Goal: Find specific page/section: Find specific page/section

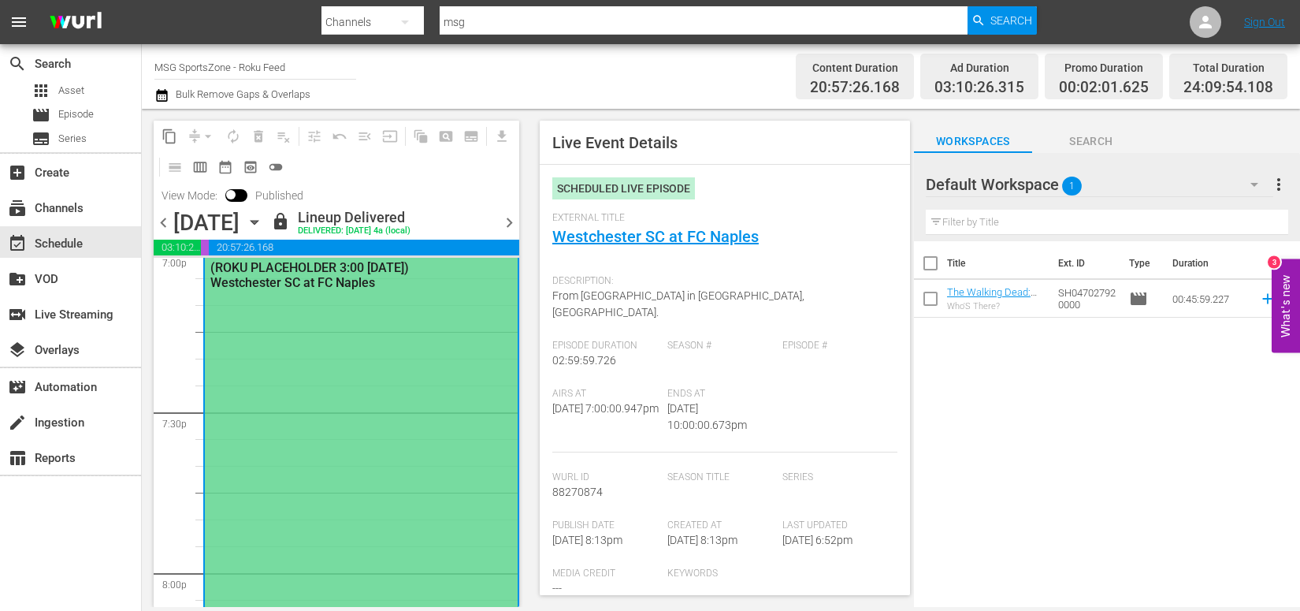
scroll to position [6117, 0]
click at [672, 237] on link "Westchester SC at FC Naples" at bounding box center [655, 236] width 206 height 19
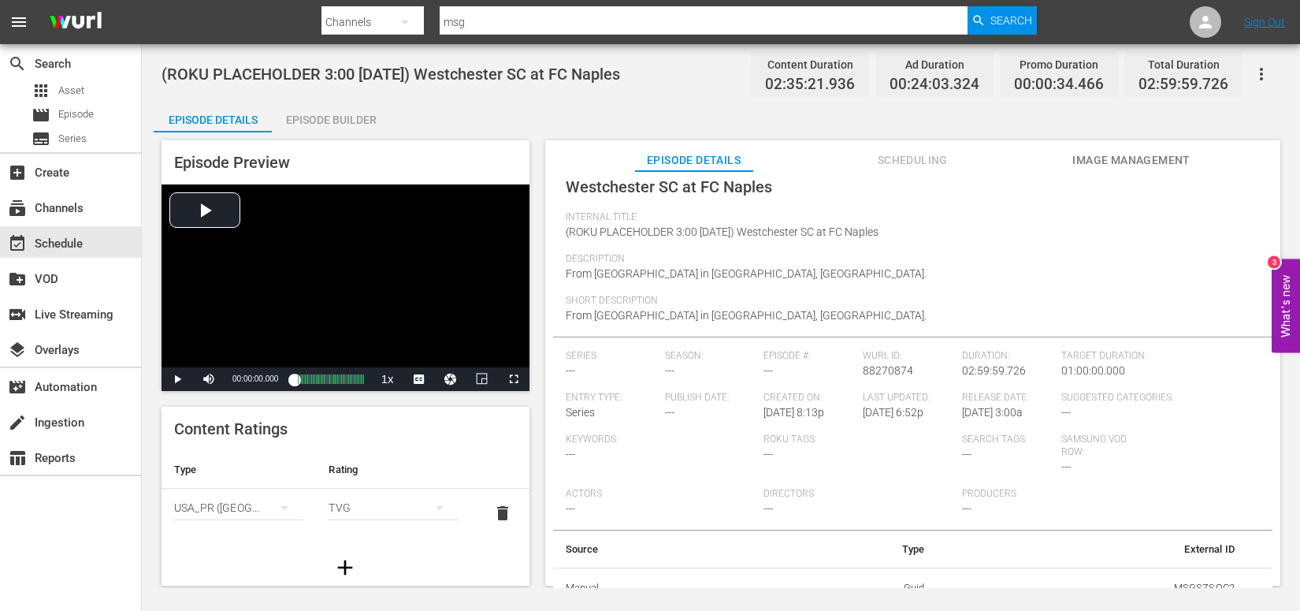
scroll to position [90, 0]
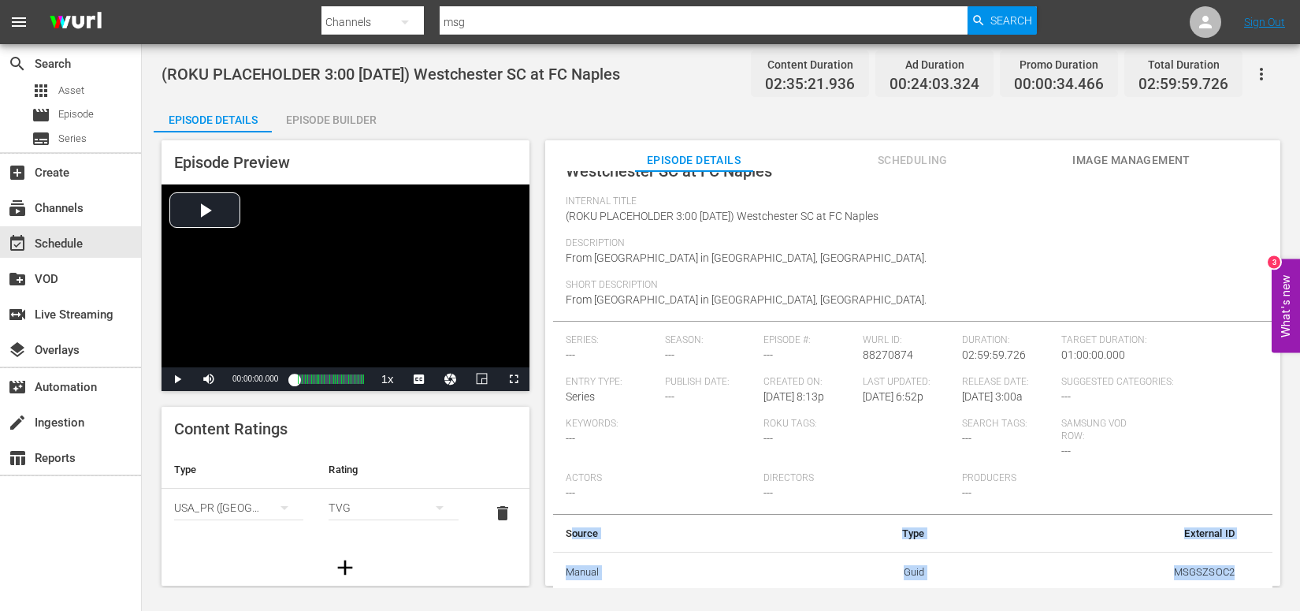
drag, startPoint x: 569, startPoint y: 532, endPoint x: 1190, endPoint y: 587, distance: 623.3
click at [1198, 586] on table "Source Type External ID Manual Guid MSGSZSOC2" at bounding box center [912, 554] width 719 height 79
drag, startPoint x: 839, startPoint y: 546, endPoint x: 685, endPoint y: 558, distance: 154.9
click at [839, 546] on th "Type" at bounding box center [851, 534] width 172 height 38
drag, startPoint x: 901, startPoint y: 574, endPoint x: 936, endPoint y: 573, distance: 34.7
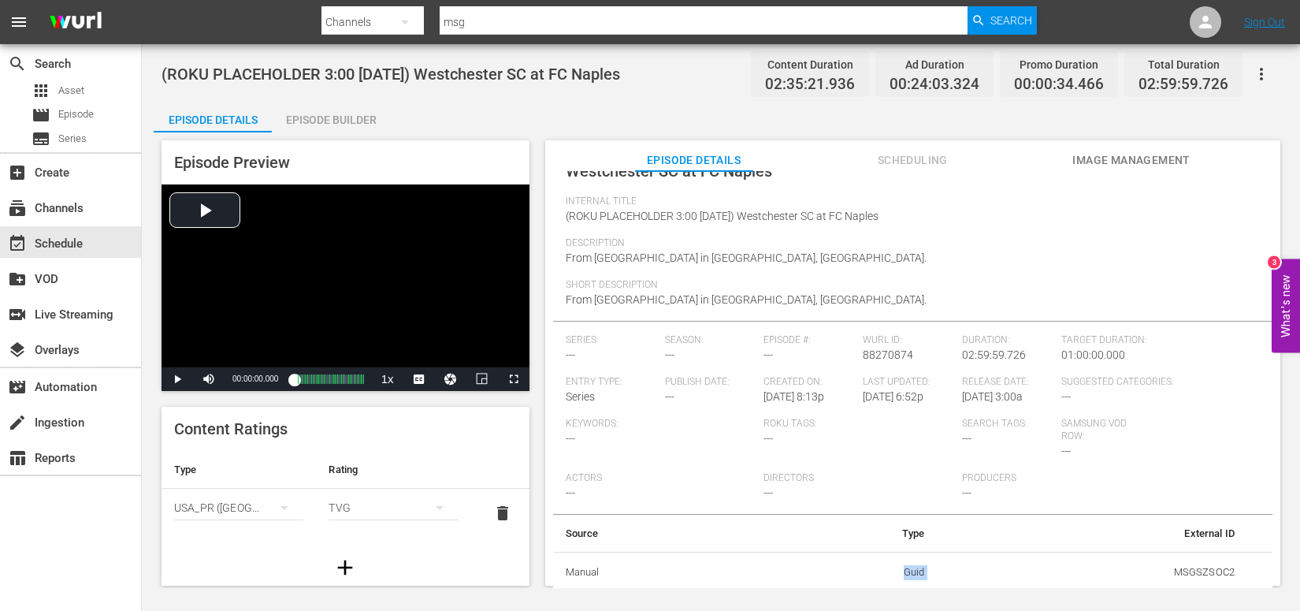
click at [936, 573] on tr "Manual Guid MSGSZSOC2" at bounding box center [912, 572] width 719 height 41
drag, startPoint x: 1180, startPoint y: 570, endPoint x: 1245, endPoint y: 571, distance: 64.6
click at [1245, 571] on tr "Manual Guid MSGSZSOC2" at bounding box center [912, 572] width 719 height 41
drag, startPoint x: 918, startPoint y: 570, endPoint x: 955, endPoint y: 570, distance: 37.0
click at [968, 570] on tr "Manual Guid MSGSZSOC2" at bounding box center [912, 572] width 719 height 41
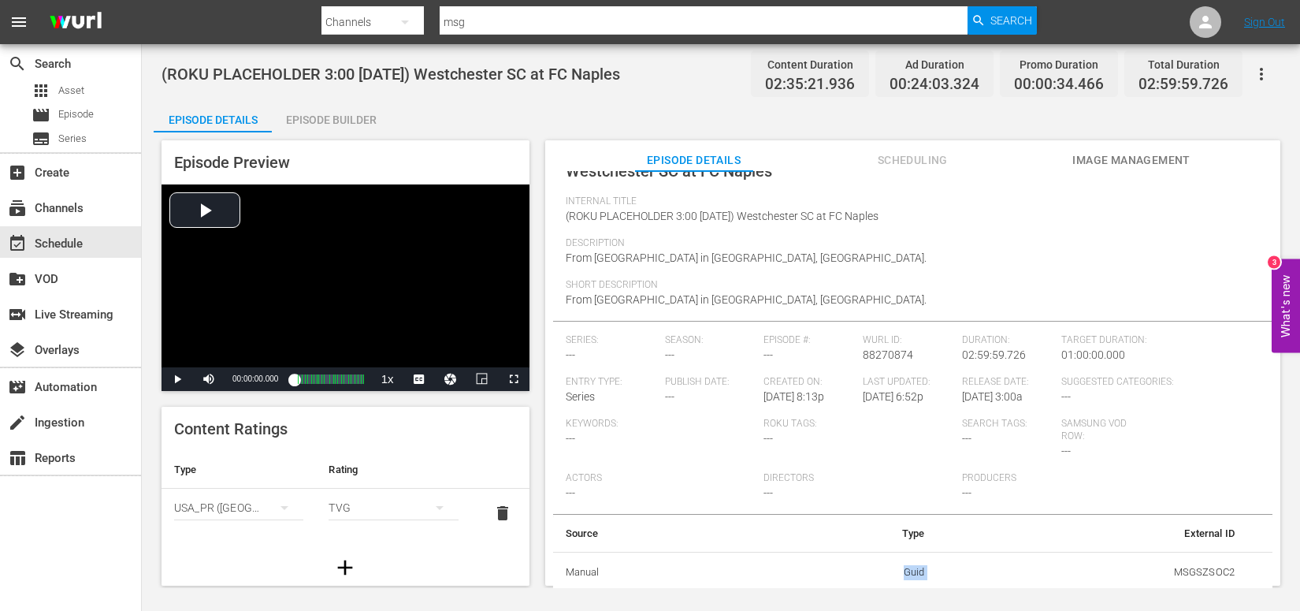
click at [899, 564] on td "Guid" at bounding box center [851, 572] width 172 height 41
drag, startPoint x: 897, startPoint y: 569, endPoint x: 1190, endPoint y: 569, distance: 292.3
click at [1246, 572] on tr "Manual Guid MSGSZSOC2" at bounding box center [912, 572] width 719 height 41
click at [1159, 570] on td "MSGSZSOC2" at bounding box center [1092, 572] width 310 height 41
drag, startPoint x: 1166, startPoint y: 570, endPoint x: 1251, endPoint y: 569, distance: 85.1
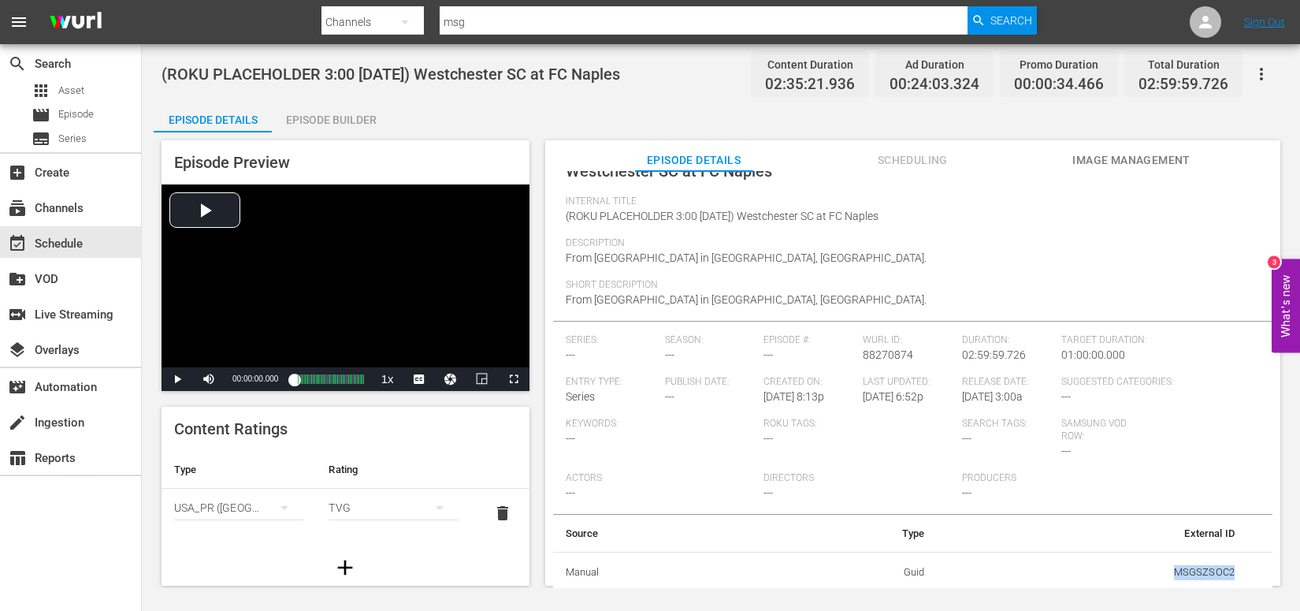
click at [1251, 569] on tr "Manual Guid MSGSZSOC2" at bounding box center [912, 572] width 719 height 41
click at [1121, 571] on td "MSGSZSOC2" at bounding box center [1092, 572] width 310 height 41
drag, startPoint x: 1192, startPoint y: 574, endPoint x: 1272, endPoint y: 573, distance: 79.6
click at [1272, 573] on div "Live Episode Details edit External Title Westchester SC at FC Naples Internal T…" at bounding box center [912, 385] width 735 height 429
click at [1105, 562] on td "MSGSZSOC2" at bounding box center [1092, 572] width 310 height 41
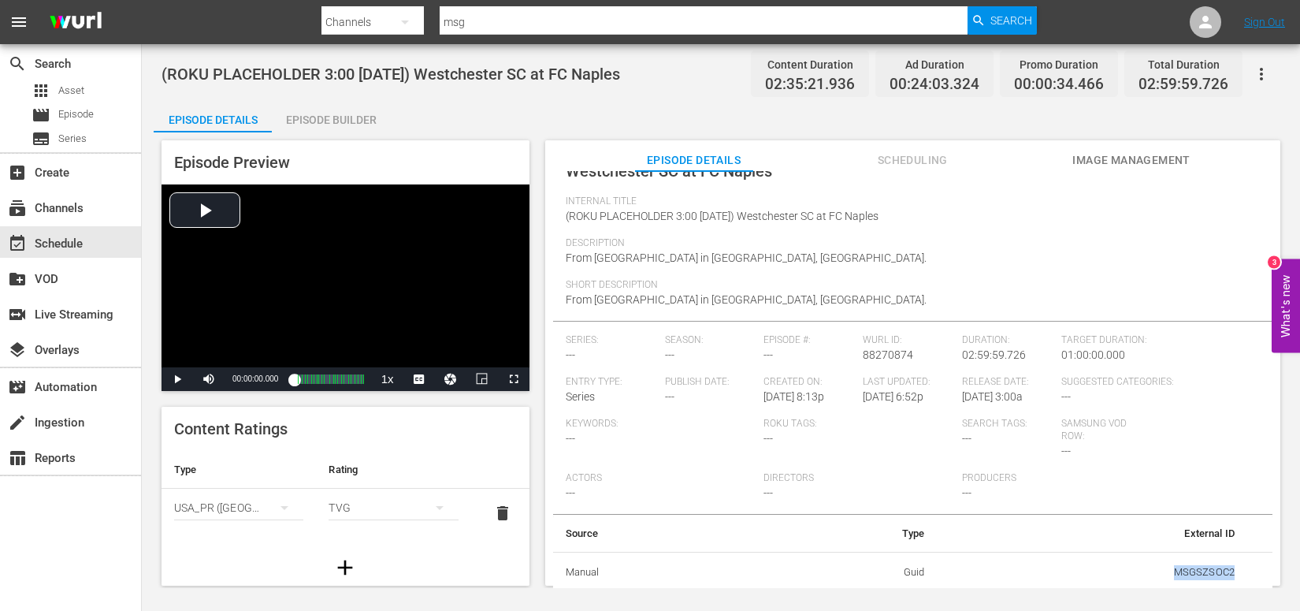
drag, startPoint x: 1146, startPoint y: 568, endPoint x: 1246, endPoint y: 574, distance: 101.0
click at [1246, 574] on tr "Manual Guid MSGSZSOC2" at bounding box center [912, 572] width 719 height 41
click at [1161, 572] on td "MSGSZSOC2" at bounding box center [1092, 572] width 310 height 41
drag, startPoint x: 1197, startPoint y: 578, endPoint x: 1282, endPoint y: 581, distance: 85.1
click at [1282, 581] on div "Episode Preview Video Player is loading. Play Video Play Mute Current Time 00:0…" at bounding box center [721, 365] width 1135 height 466
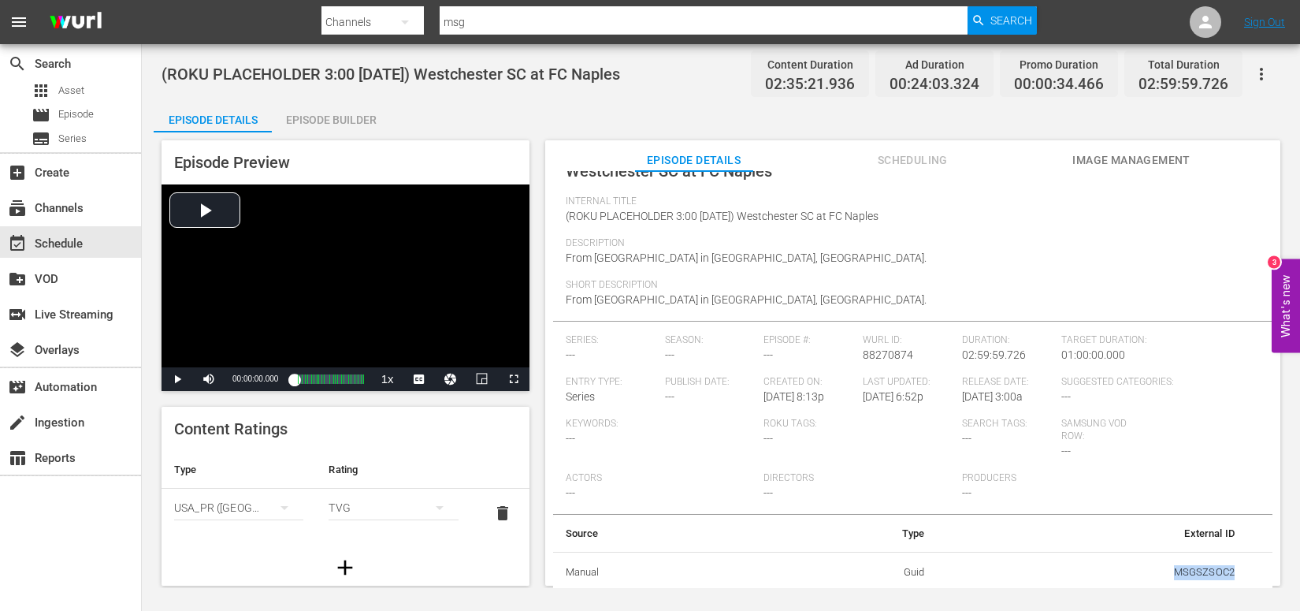
drag, startPoint x: 1146, startPoint y: 568, endPoint x: 1128, endPoint y: 568, distance: 17.3
click at [1146, 568] on td "MSGSZSOC2" at bounding box center [1092, 572] width 310 height 41
drag, startPoint x: 1154, startPoint y: 569, endPoint x: 1261, endPoint y: 573, distance: 107.2
click at [1261, 573] on tr "Manual Guid MSGSZSOC2" at bounding box center [912, 572] width 719 height 41
click at [1233, 575] on td "MSGSZSOC2" at bounding box center [1092, 572] width 310 height 41
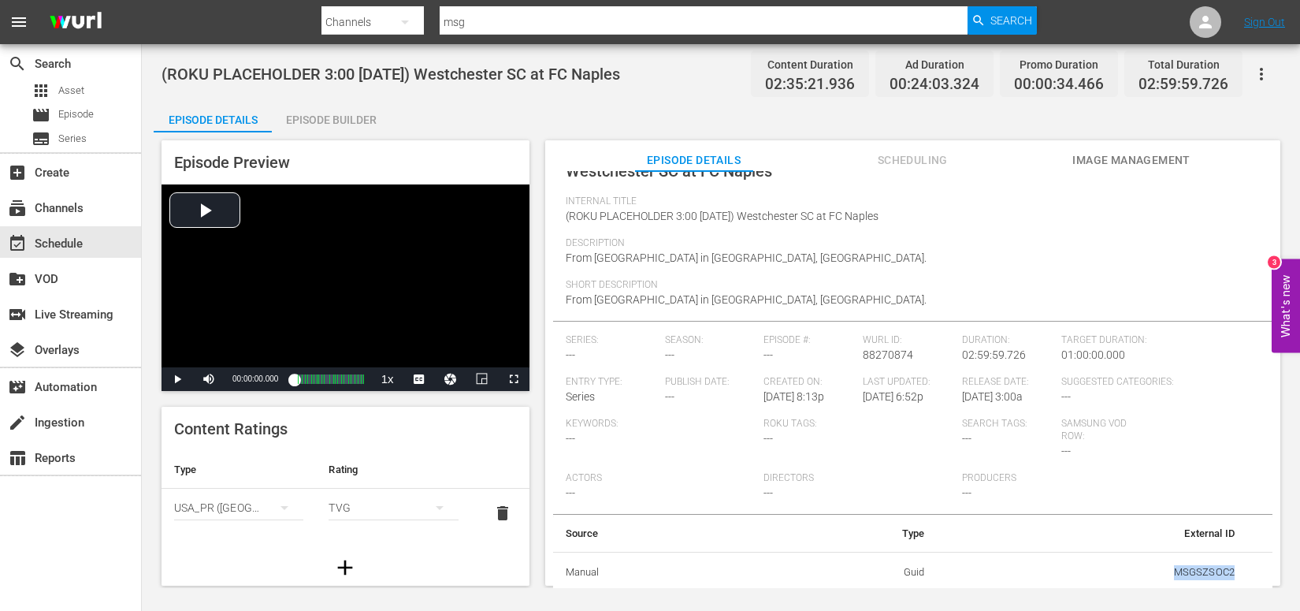
drag, startPoint x: 1180, startPoint y: 572, endPoint x: 1233, endPoint y: 574, distance: 52.8
click at [1234, 574] on td "MSGSZSOC2" at bounding box center [1092, 572] width 310 height 41
click at [1247, 570] on td "simple table" at bounding box center [1259, 572] width 25 height 41
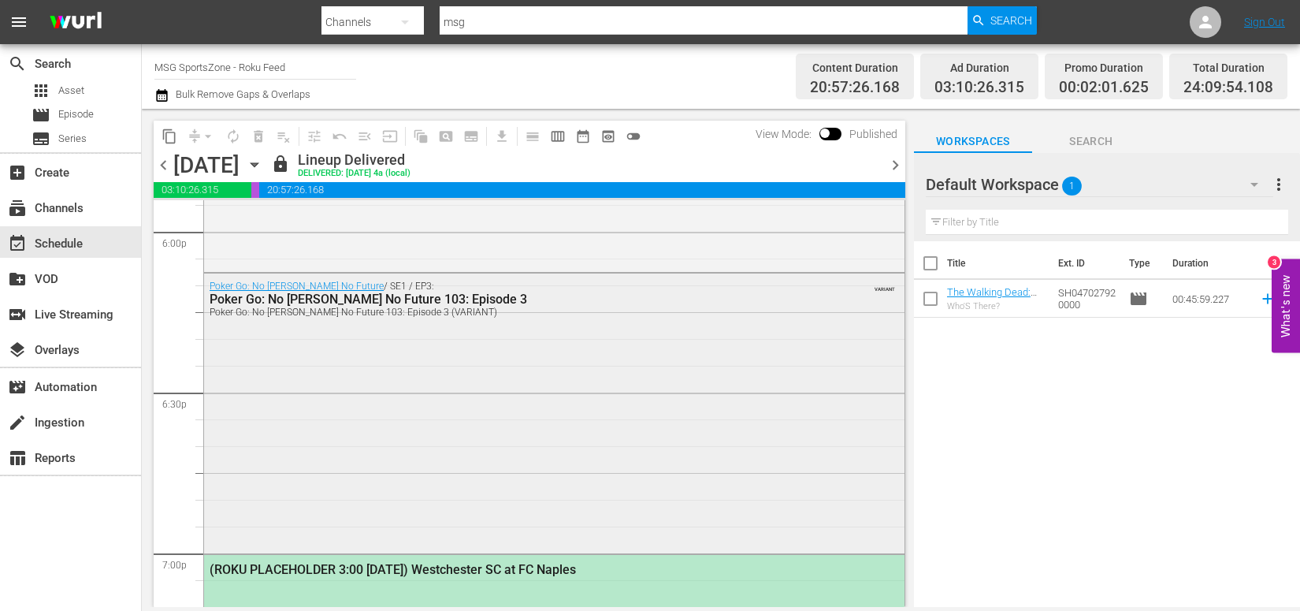
scroll to position [5771, 0]
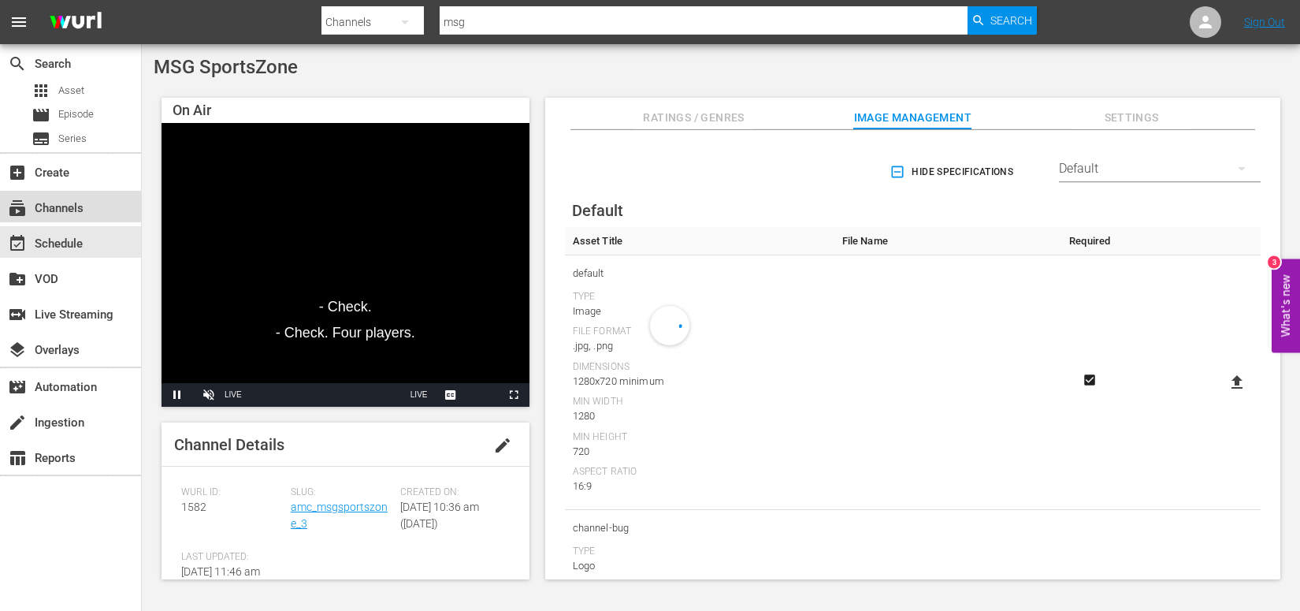
click at [84, 209] on div "subscriptions Channels" at bounding box center [44, 206] width 88 height 14
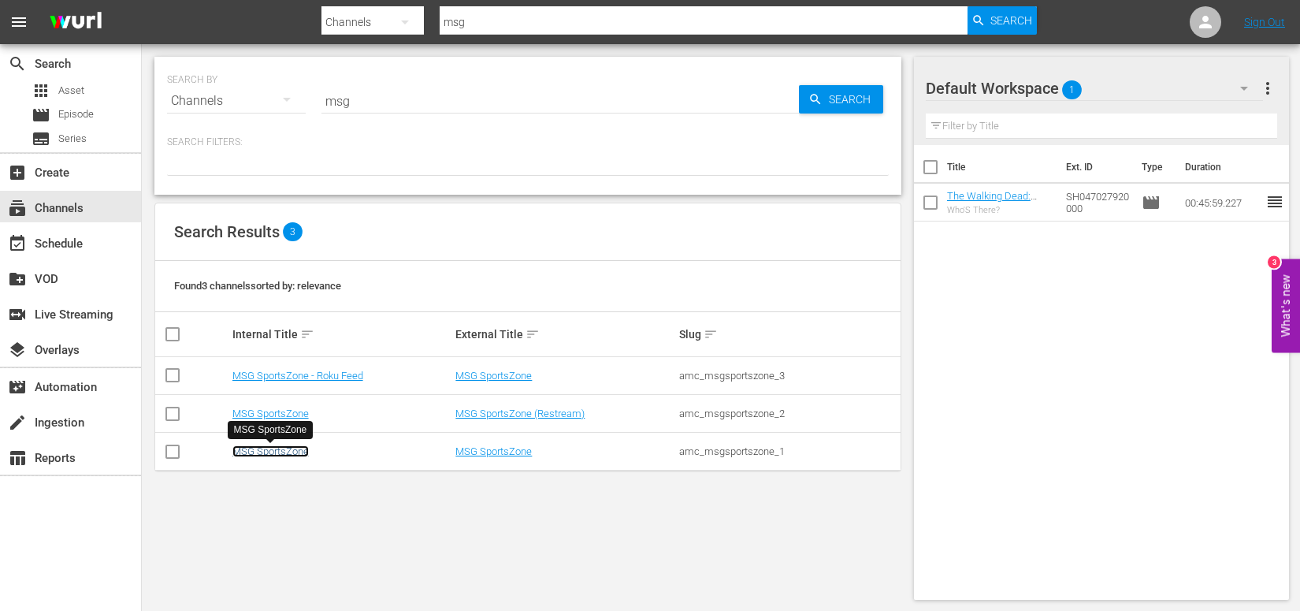
click at [277, 445] on link "MSG SportsZone" at bounding box center [270, 451] width 76 height 12
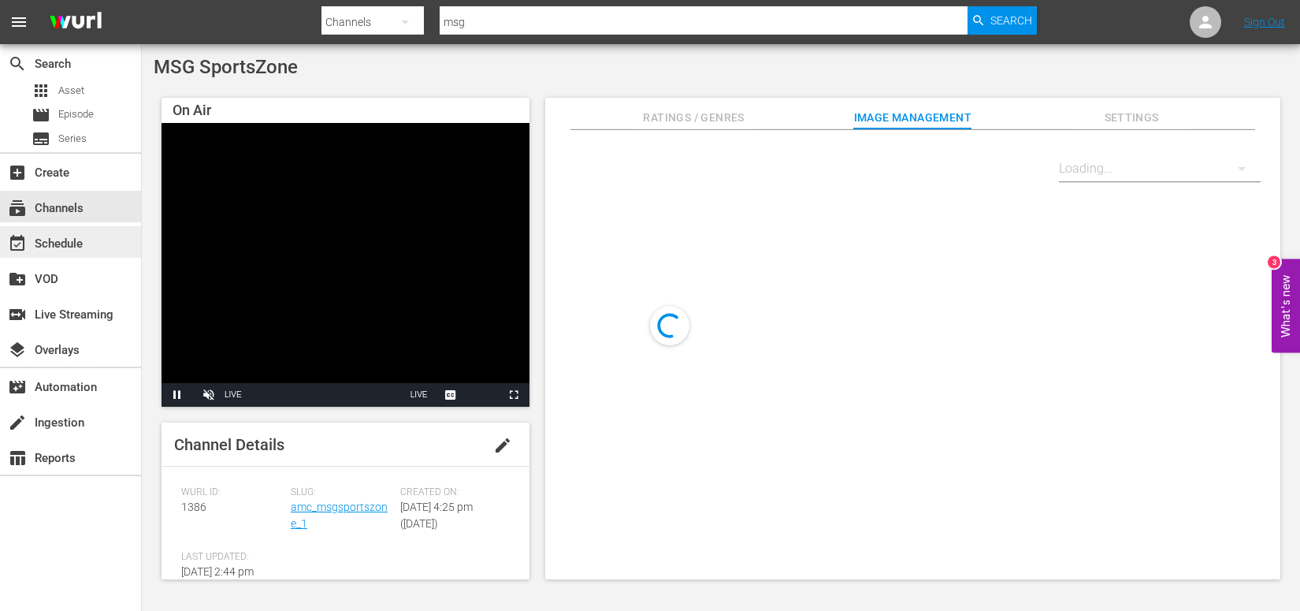
click at [61, 236] on div "event_available Schedule" at bounding box center [44, 241] width 88 height 14
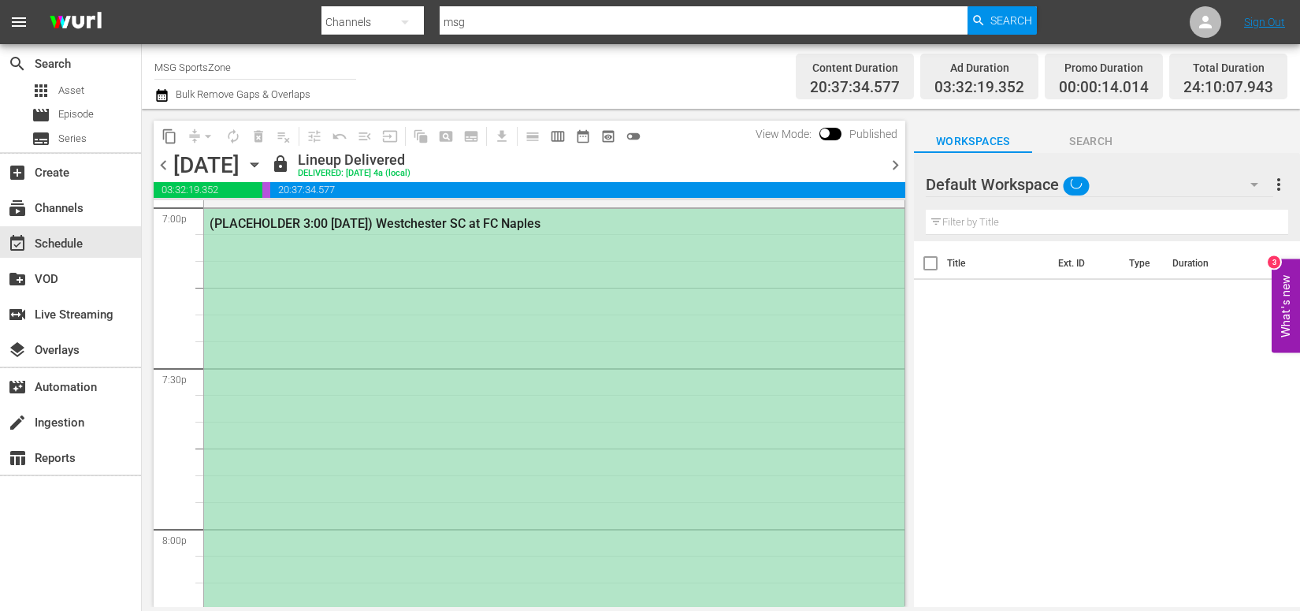
scroll to position [5820, 0]
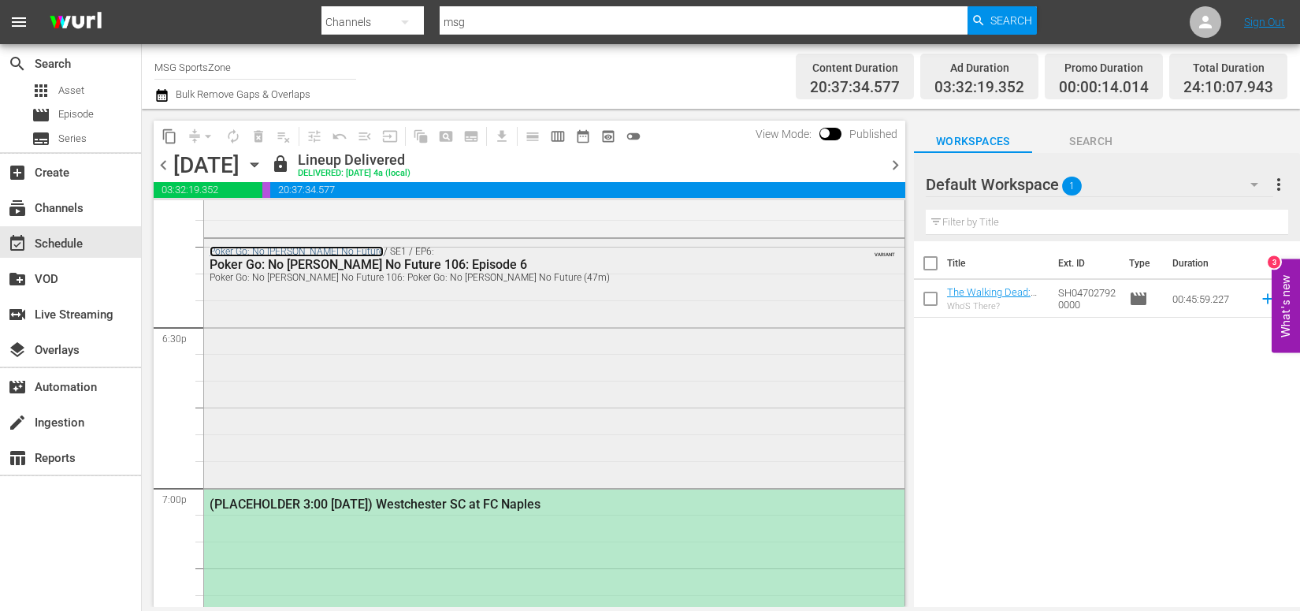
click at [293, 247] on link "Poker Go: No [PERSON_NAME] No Future" at bounding box center [297, 251] width 174 height 11
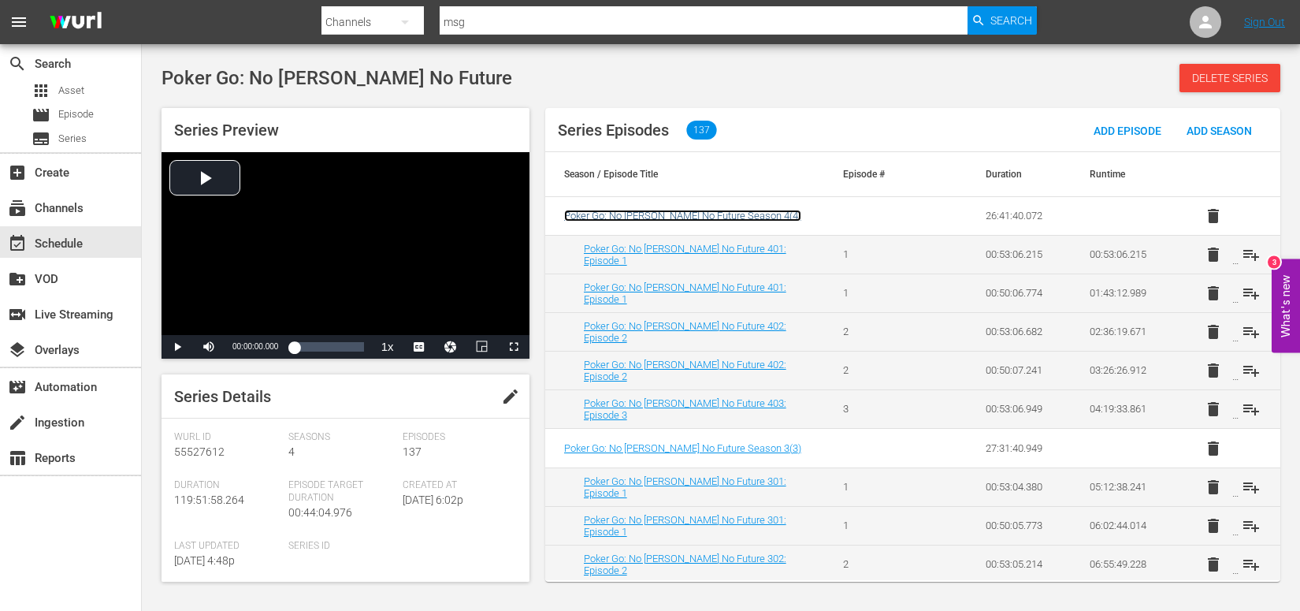
click at [653, 220] on span "Poker Go: No [PERSON_NAME] No Future Season 4 ( 4 )" at bounding box center [682, 216] width 237 height 12
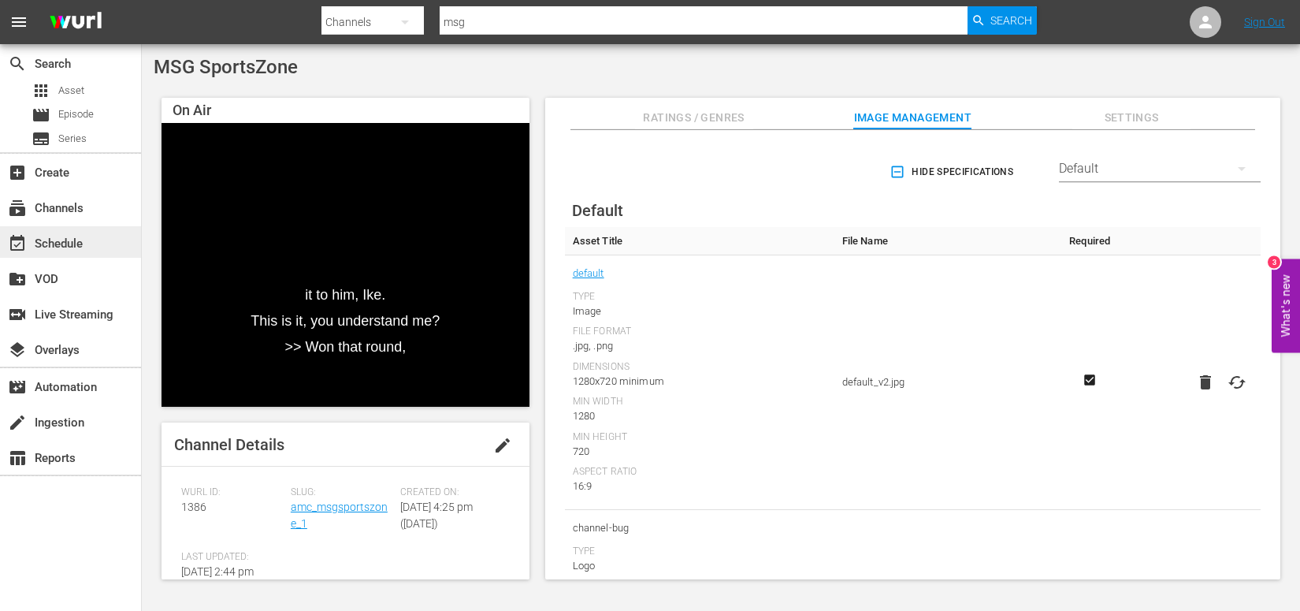
click at [65, 240] on div "event_available Schedule" at bounding box center [44, 241] width 88 height 14
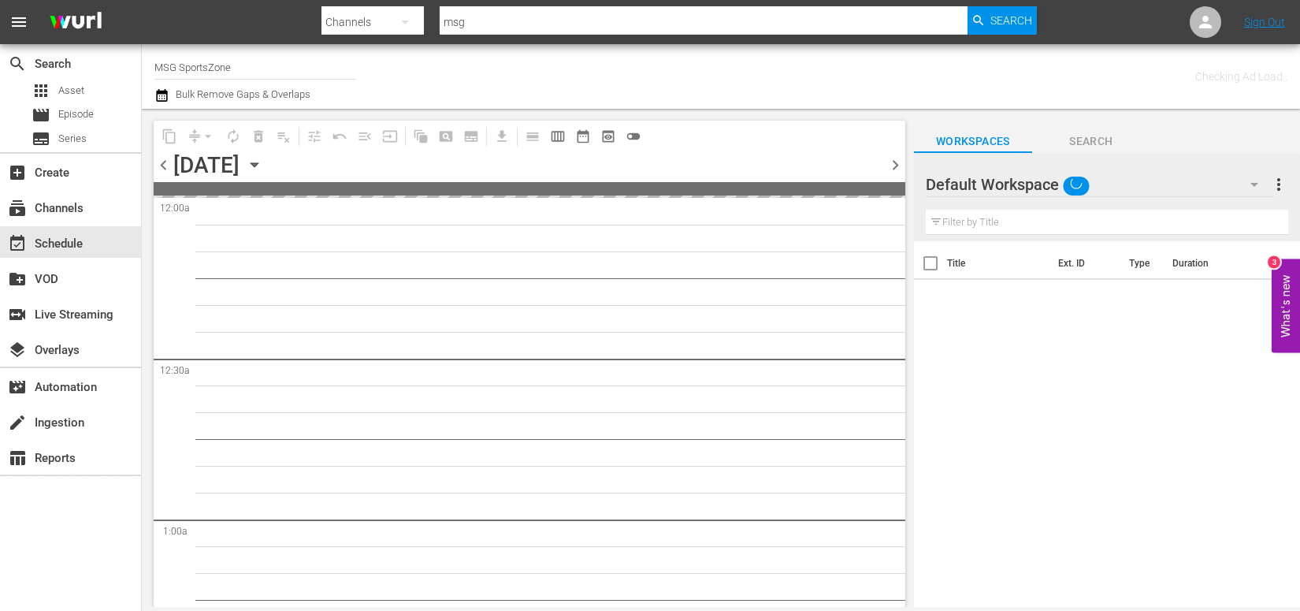
click at [263, 161] on icon "button" at bounding box center [254, 164] width 17 height 17
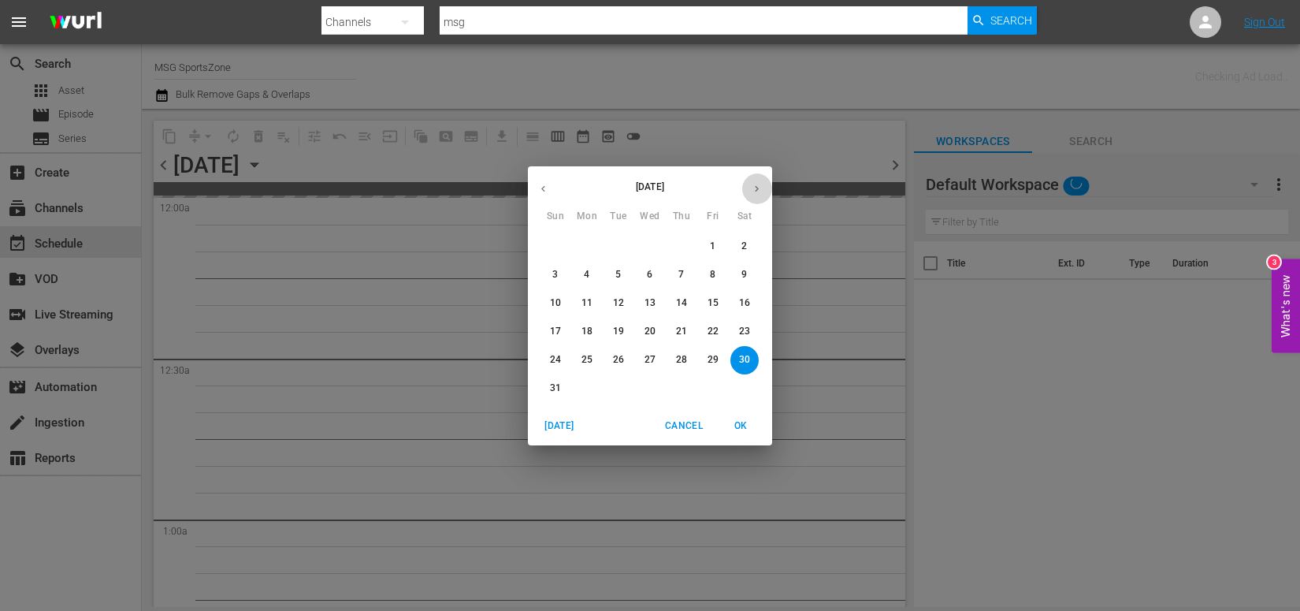
click at [757, 188] on icon "button" at bounding box center [757, 188] width 4 height 6
click at [641, 243] on span "3" at bounding box center [650, 246] width 28 height 13
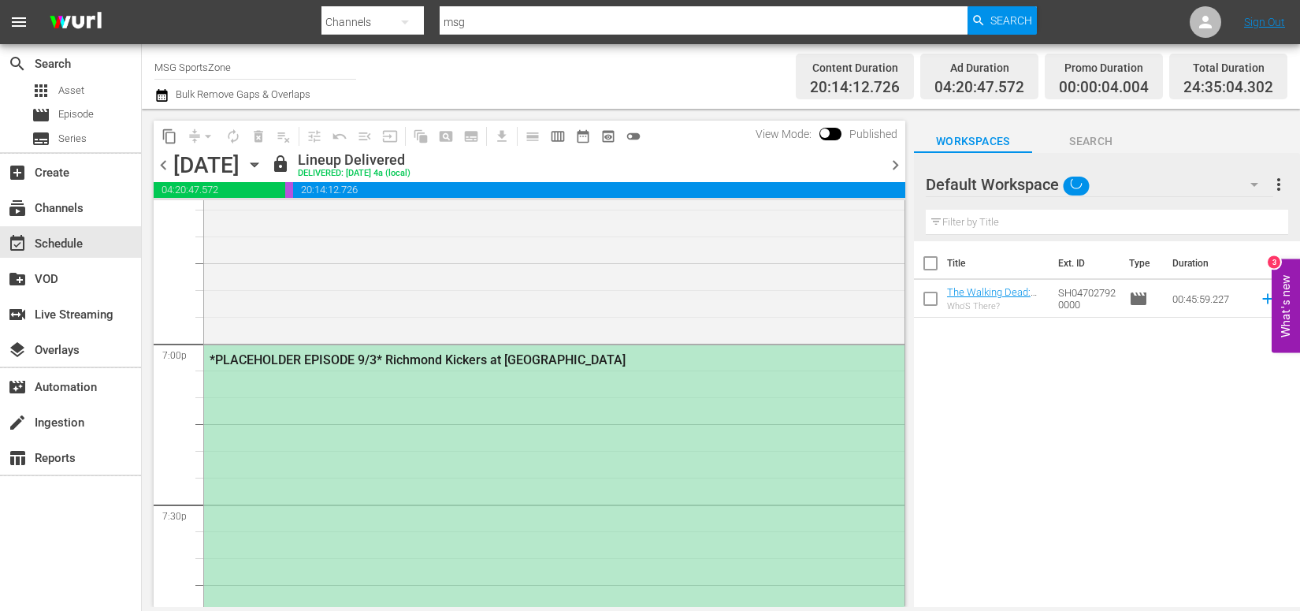
scroll to position [5787, 0]
